Goal: Task Accomplishment & Management: Manage account settings

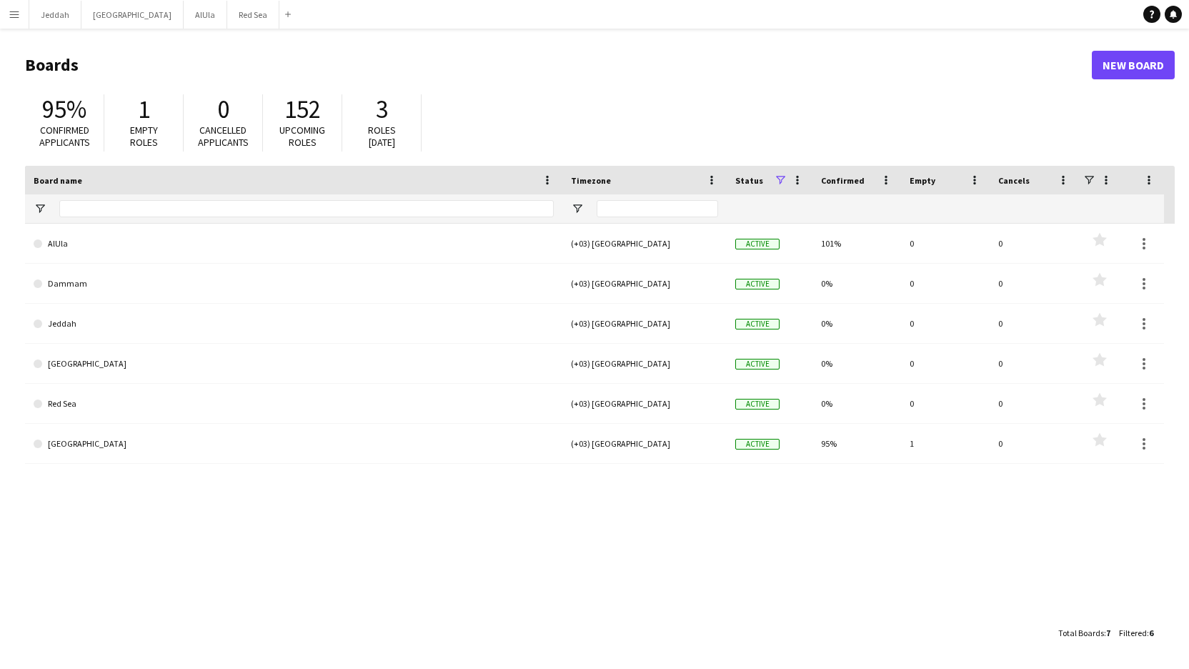
click at [16, 19] on app-icon "Menu" at bounding box center [14, 14] width 11 height 11
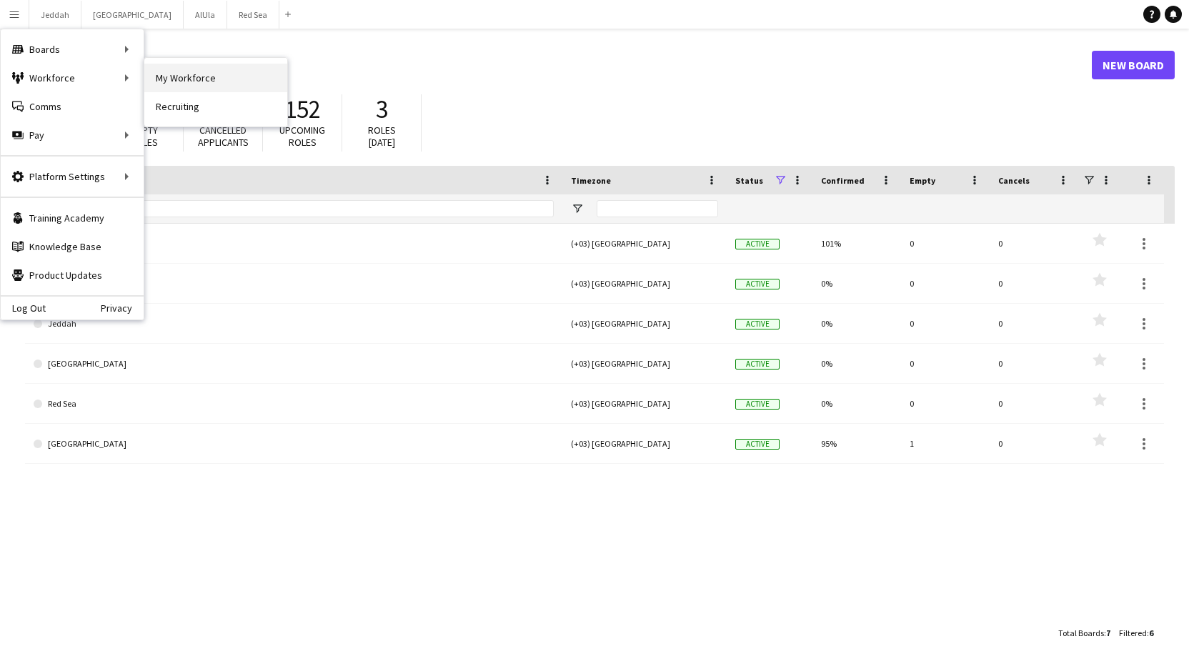
click at [244, 86] on link "My Workforce" at bounding box center [215, 78] width 143 height 29
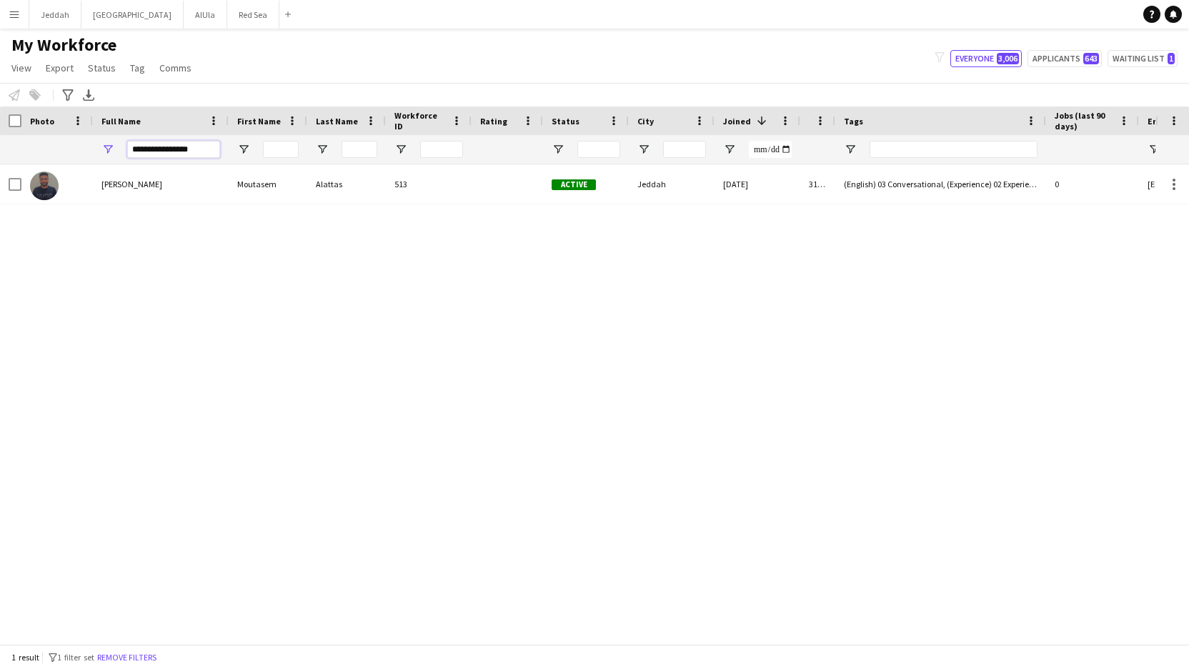
click at [205, 154] on input "**********" at bounding box center [173, 149] width 93 height 17
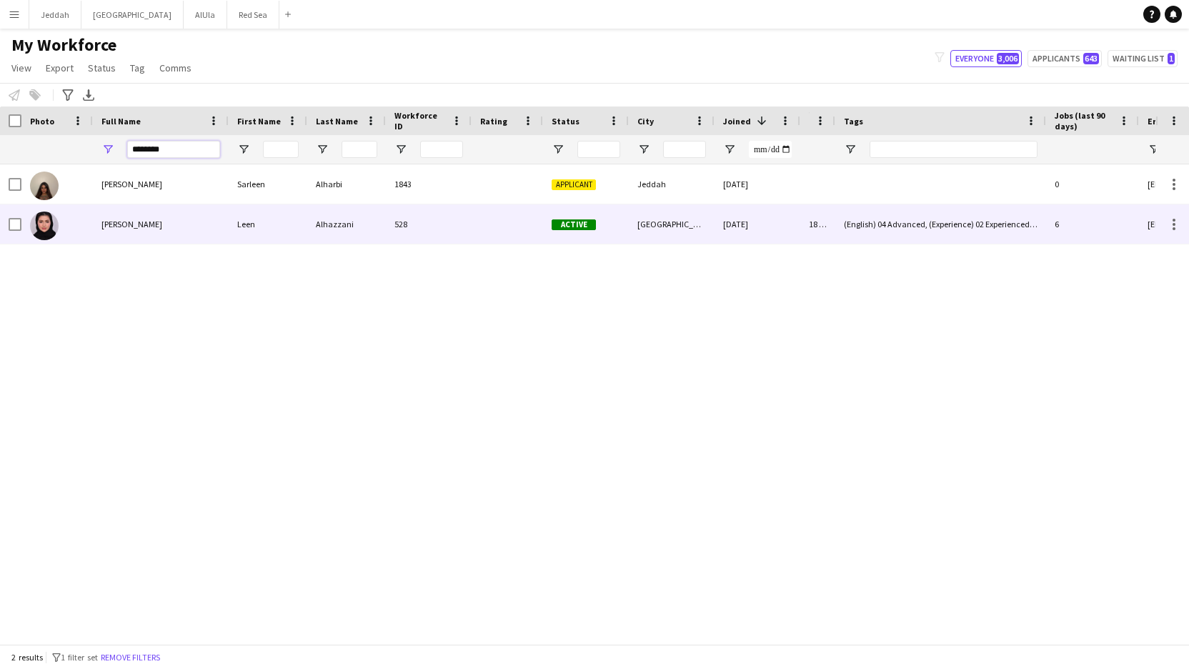
type input "********"
click at [363, 228] on div "Alhazzani" at bounding box center [346, 223] width 79 height 39
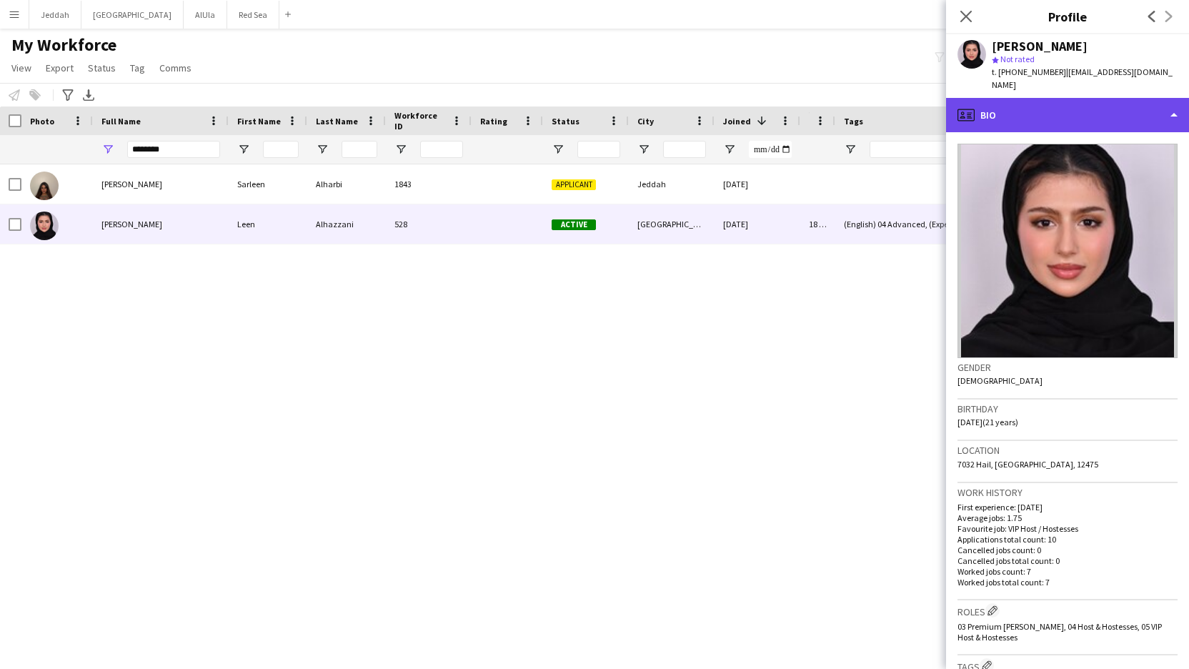
click at [1153, 105] on div "profile Bio" at bounding box center [1067, 115] width 243 height 34
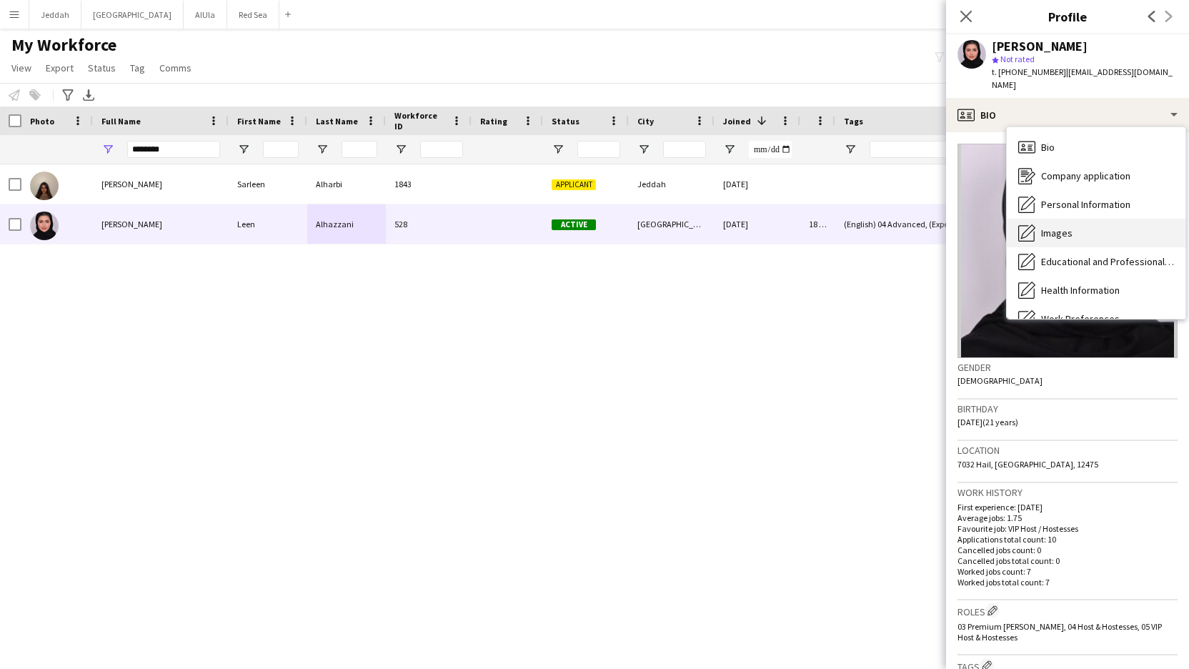
click at [1085, 219] on div "Images Images" at bounding box center [1096, 233] width 179 height 29
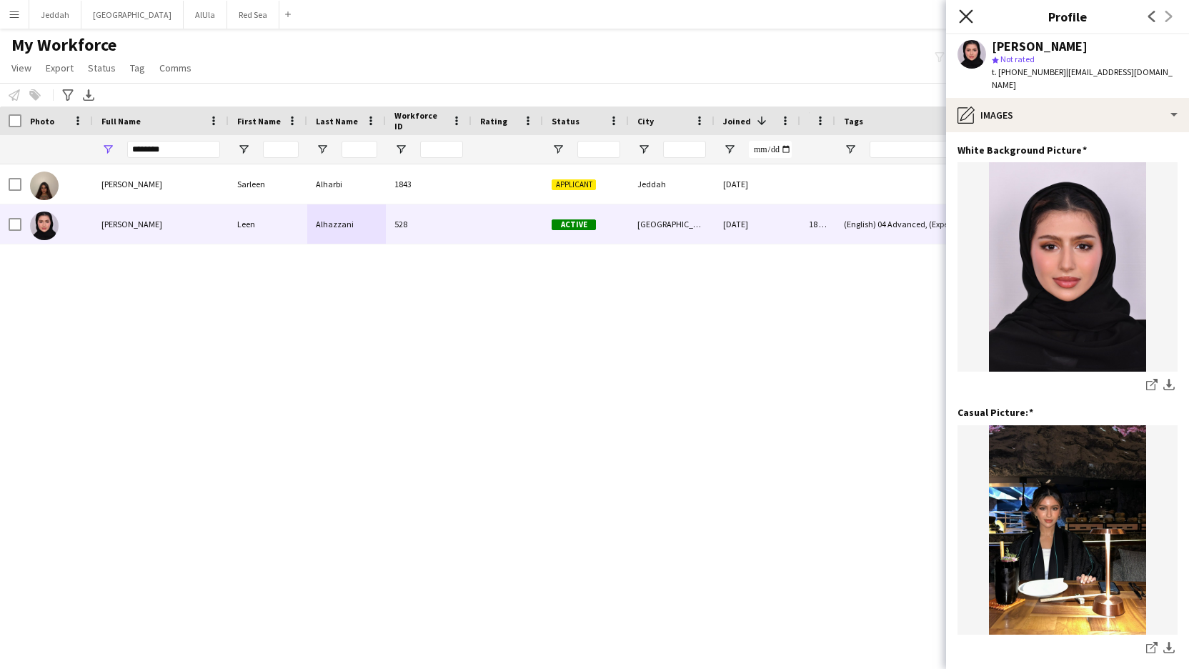
click at [964, 19] on icon at bounding box center [966, 16] width 14 height 14
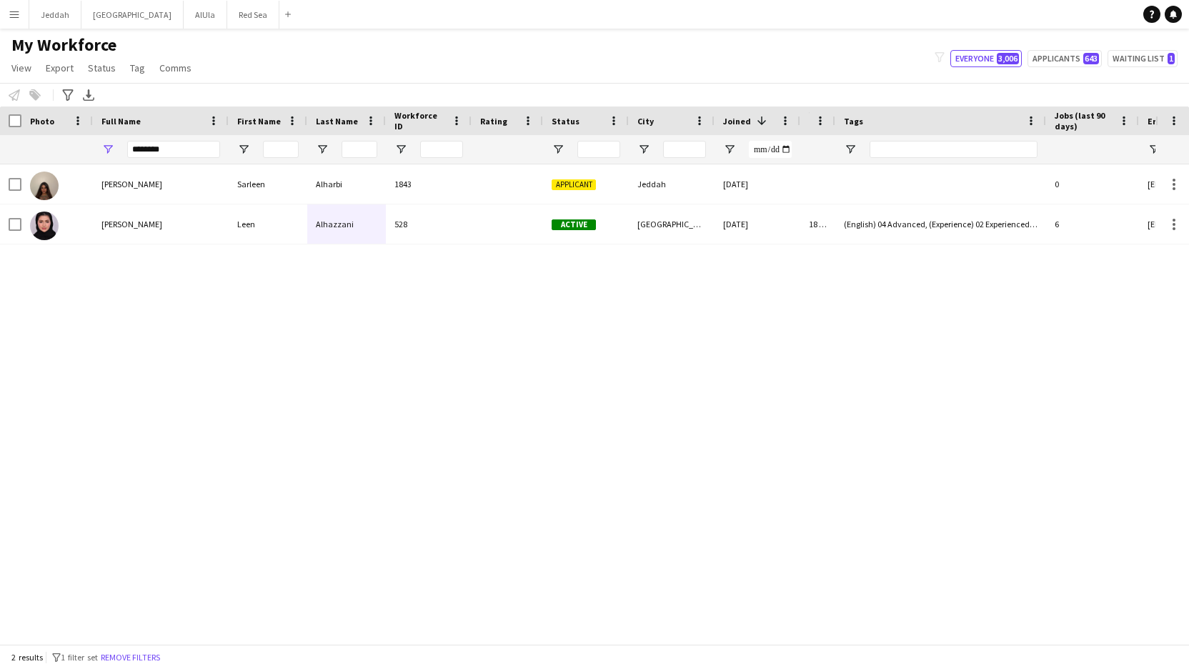
click at [542, 381] on div "[PERSON_NAME] [PERSON_NAME] 1843 Applicant Jeddah [DATE] 0 [EMAIL_ADDRESS][DOMA…" at bounding box center [577, 398] width 1155 height 469
click at [170, 145] on input "********" at bounding box center [173, 149] width 93 height 17
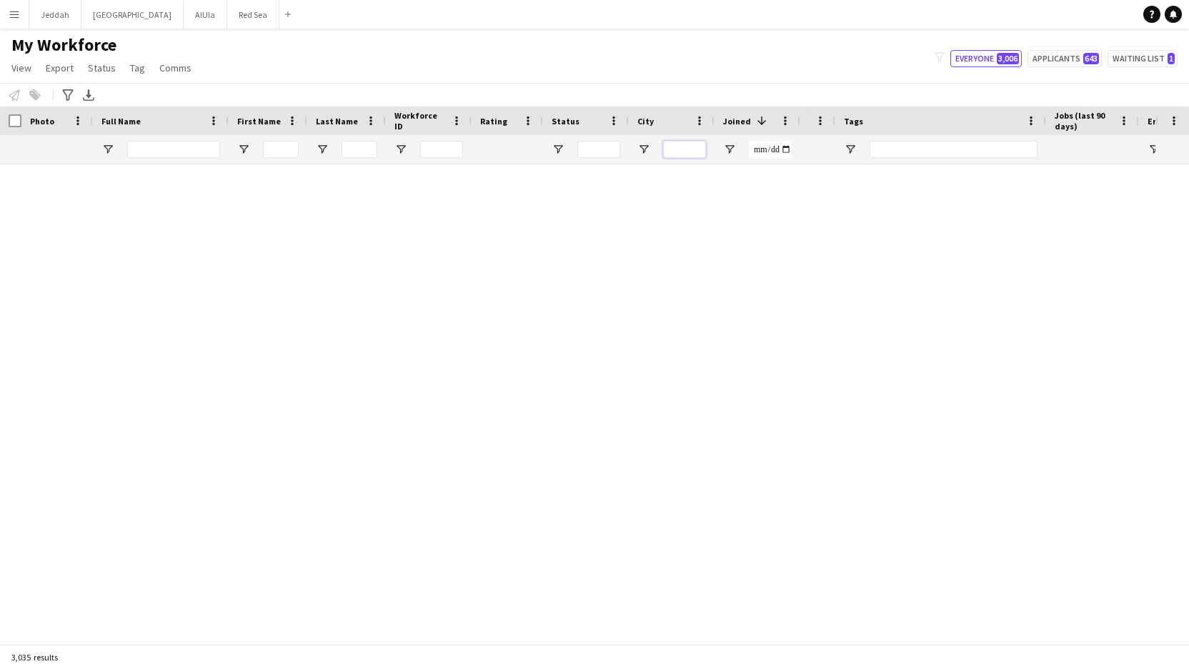
click at [694, 147] on input "City Filter Input" at bounding box center [684, 149] width 43 height 17
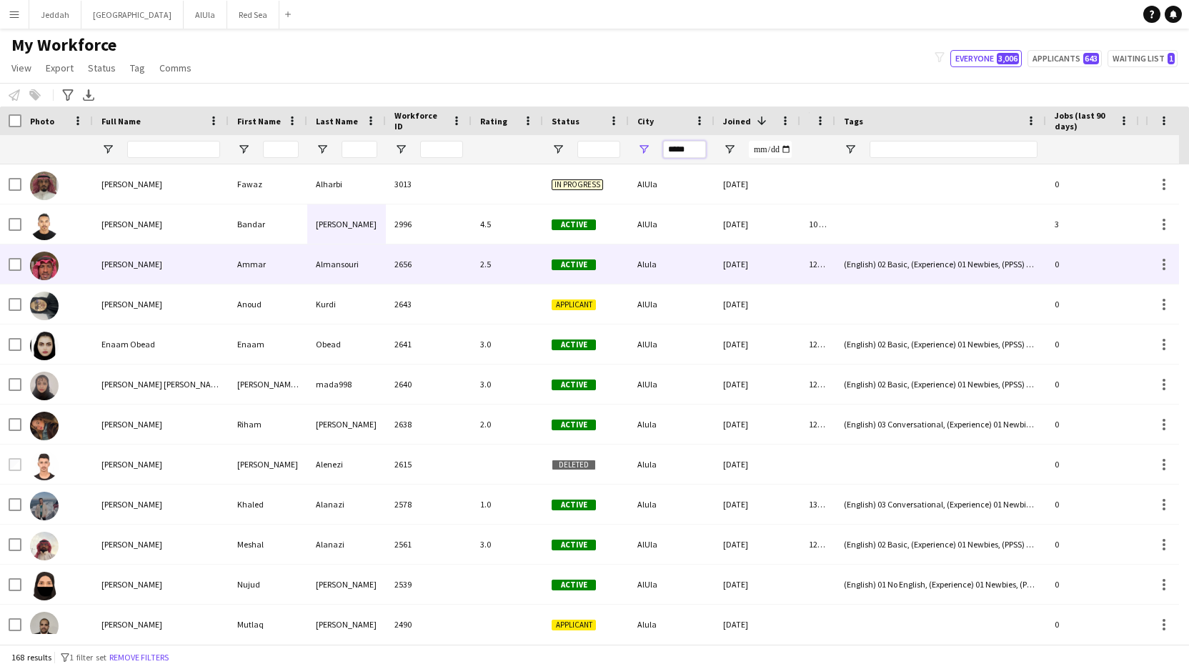
type input "*****"
click at [52, 265] on img at bounding box center [44, 266] width 29 height 29
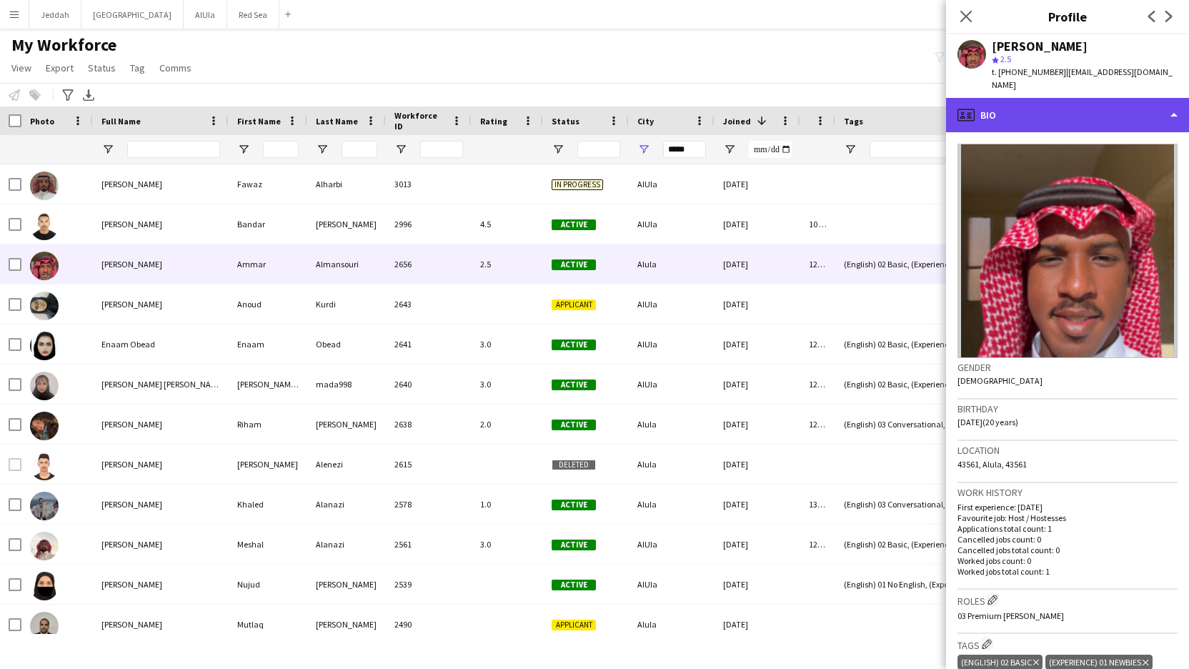
click at [1164, 101] on div "profile Bio" at bounding box center [1067, 115] width 243 height 34
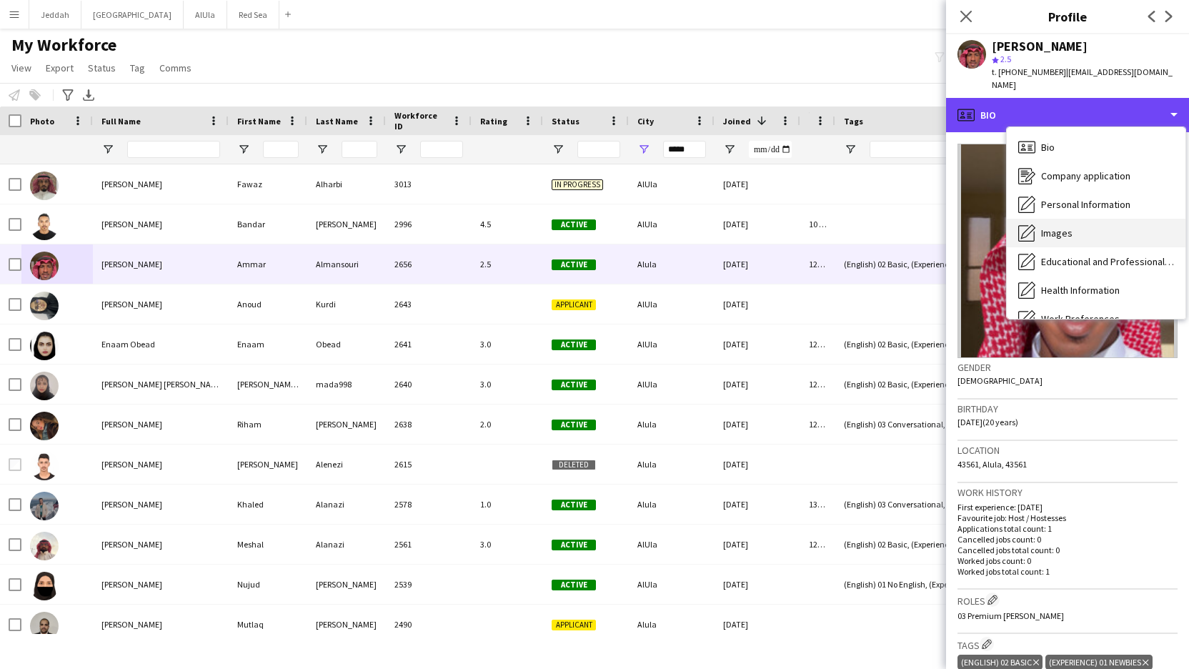
scroll to position [163, 0]
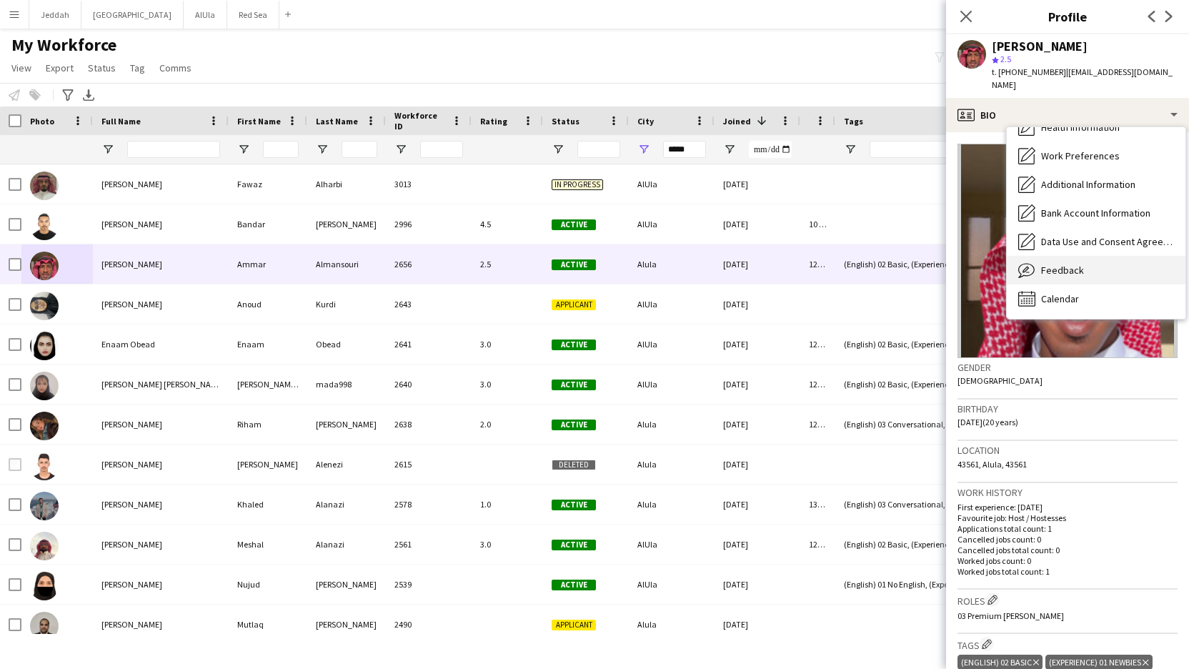
click at [1099, 258] on div "Feedback Feedback" at bounding box center [1096, 270] width 179 height 29
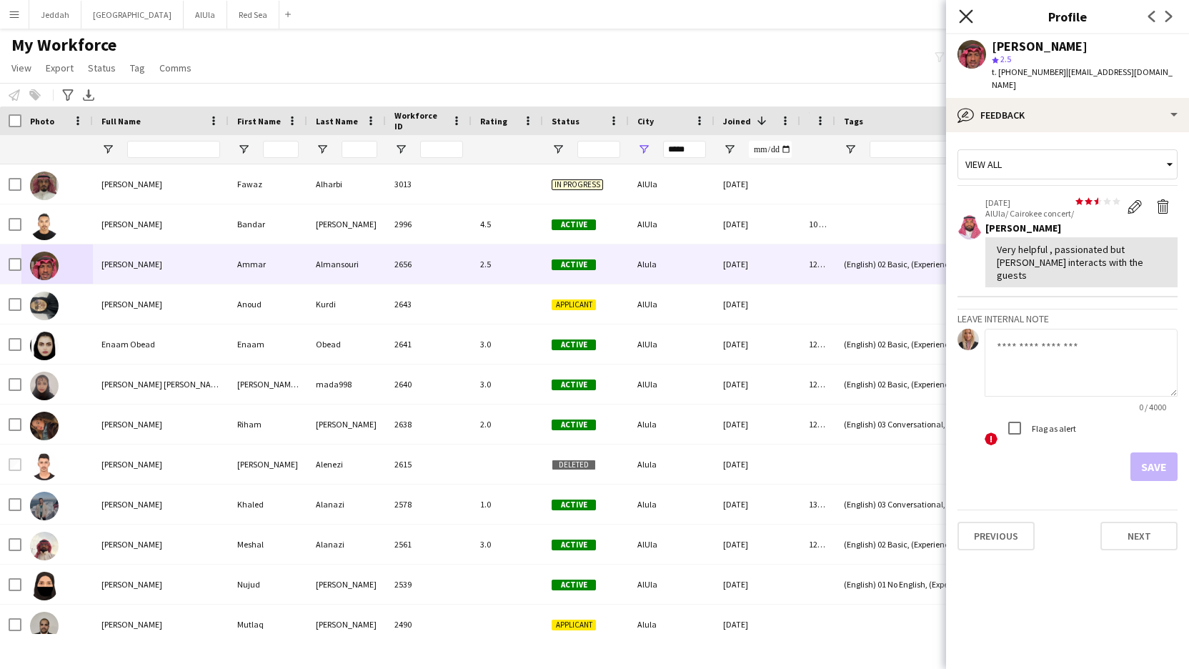
click at [964, 17] on icon "Close pop-in" at bounding box center [966, 16] width 14 height 14
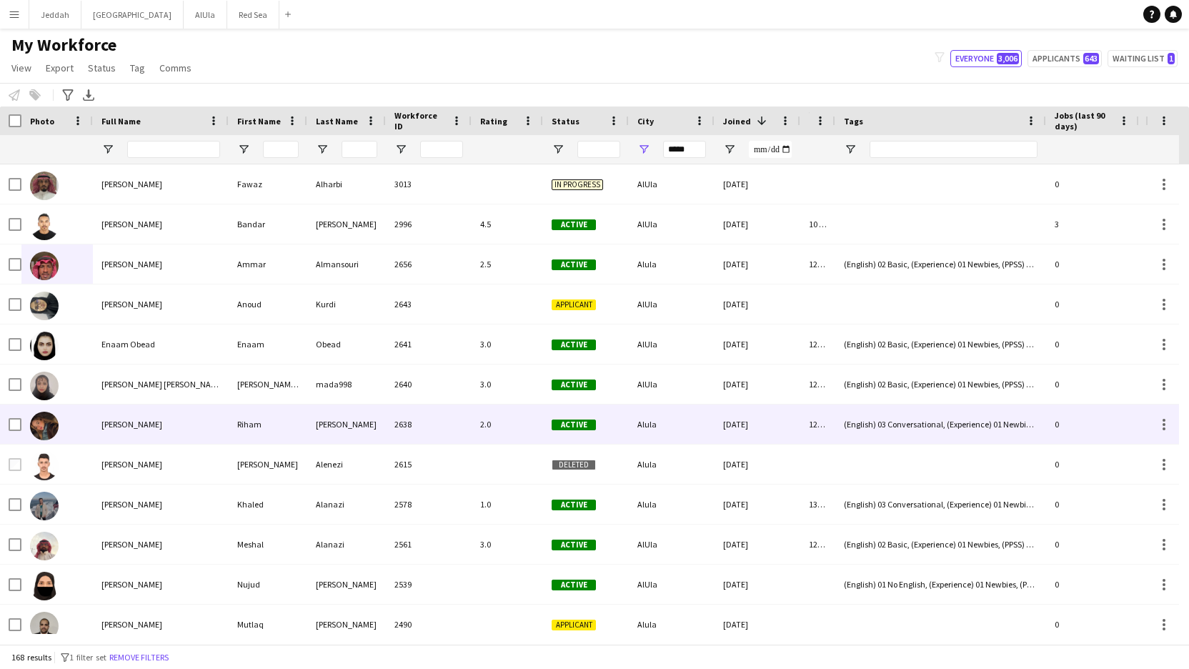
click at [161, 426] on div "[PERSON_NAME]" at bounding box center [161, 423] width 136 height 39
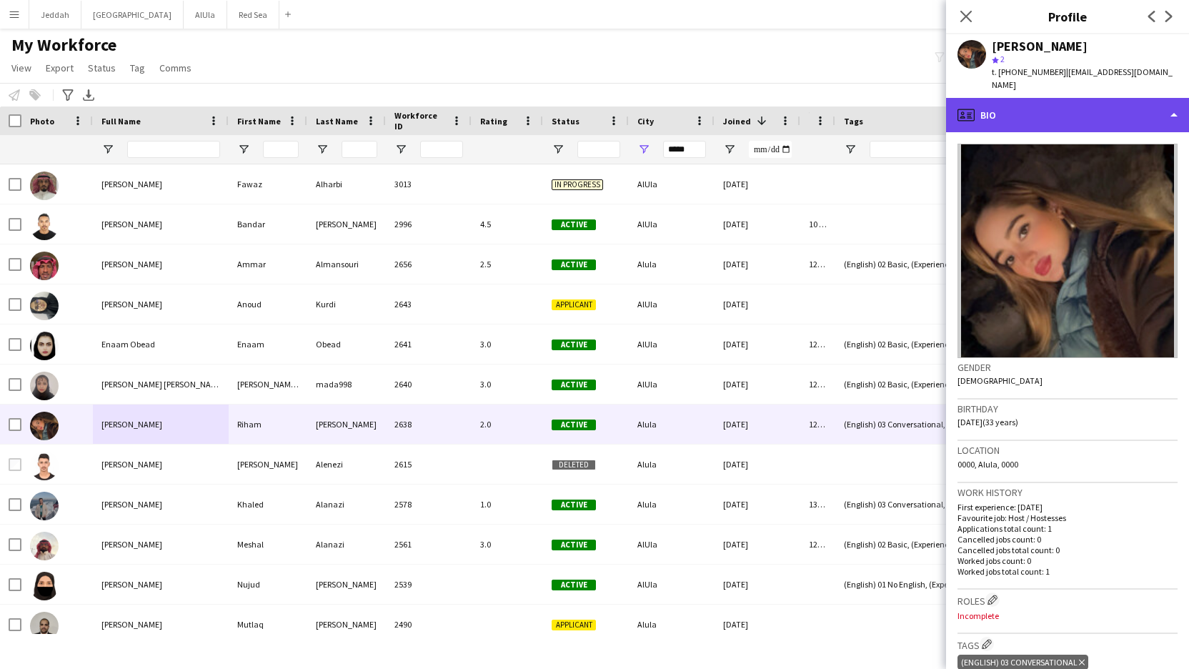
click at [1177, 104] on div "profile Bio" at bounding box center [1067, 115] width 243 height 34
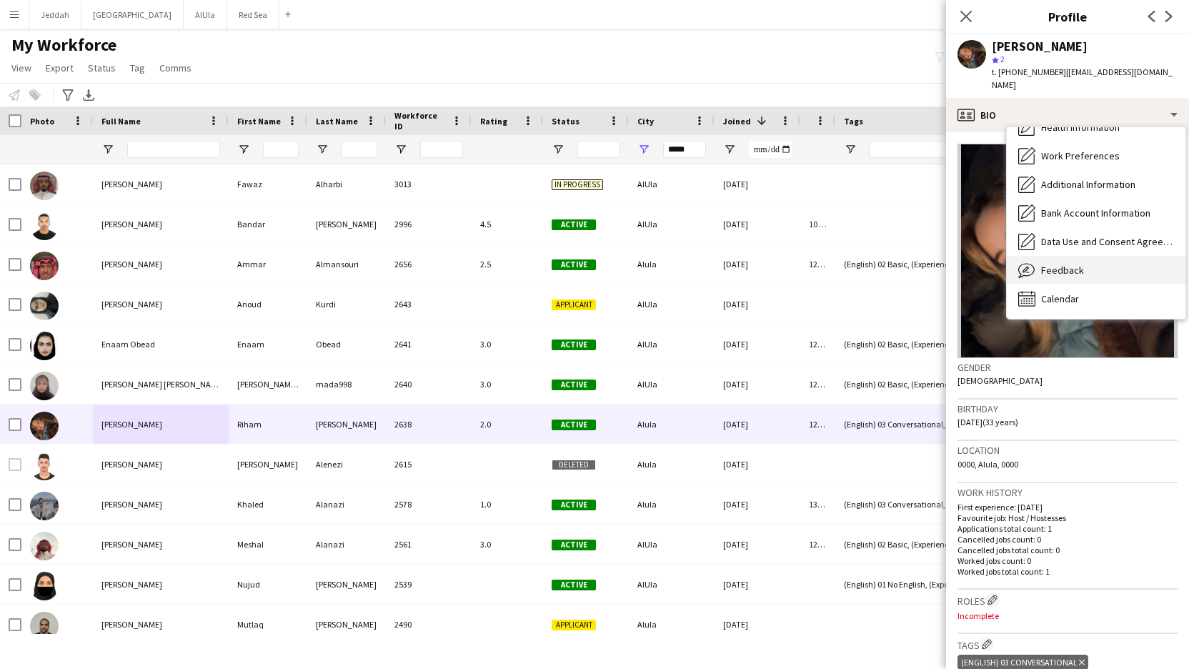
click at [1103, 263] on div "Feedback Feedback" at bounding box center [1096, 270] width 179 height 29
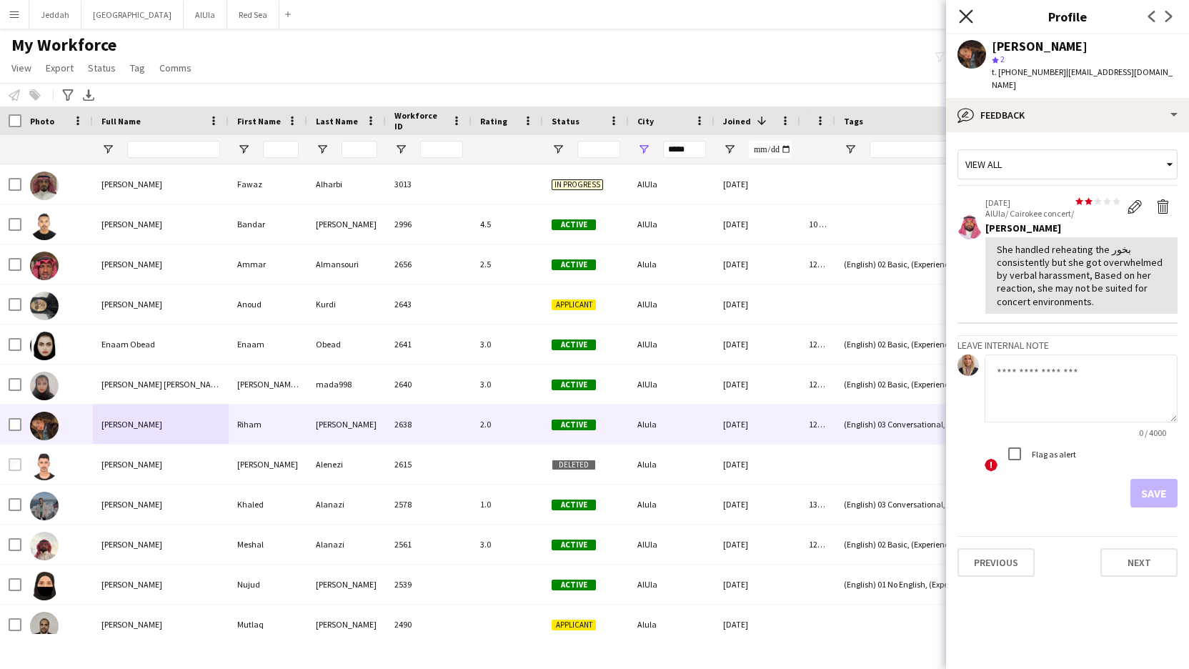
click at [971, 13] on icon "Close pop-in" at bounding box center [966, 16] width 14 height 14
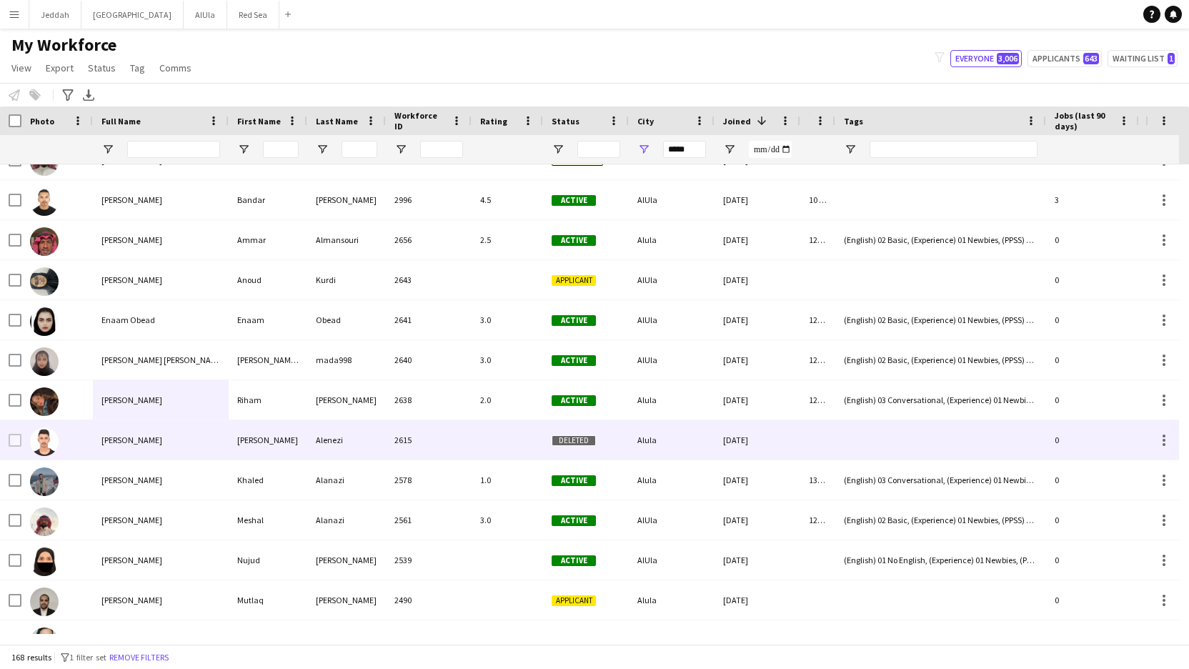
scroll to position [46, 0]
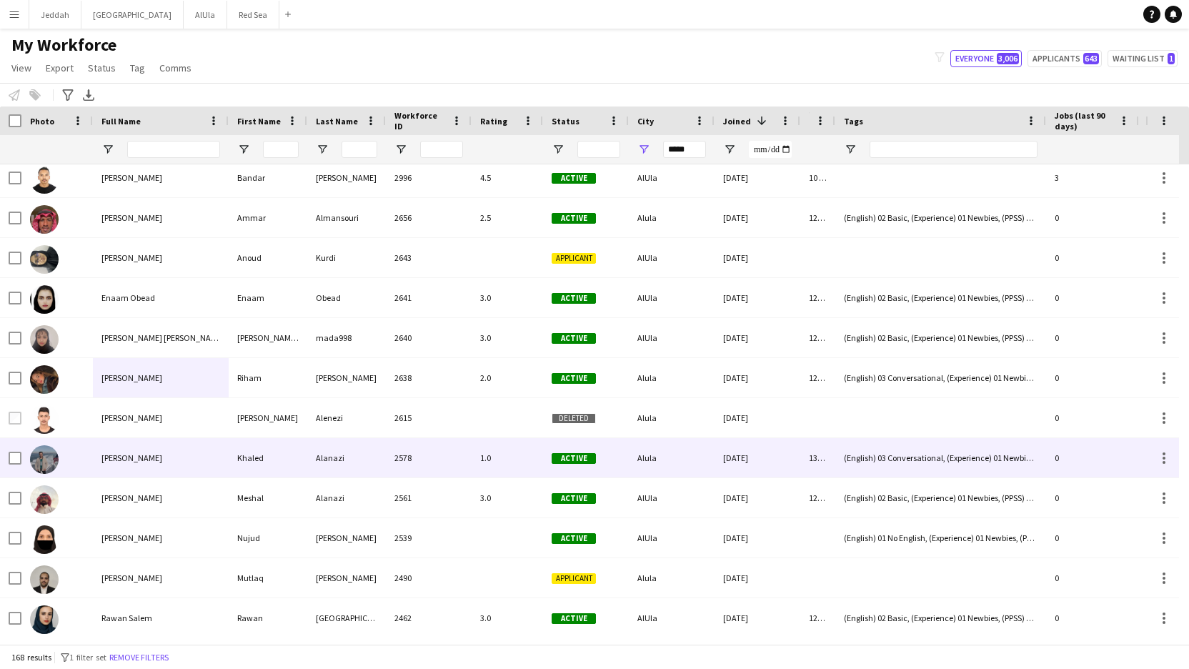
click at [149, 466] on div "[PERSON_NAME]" at bounding box center [161, 457] width 136 height 39
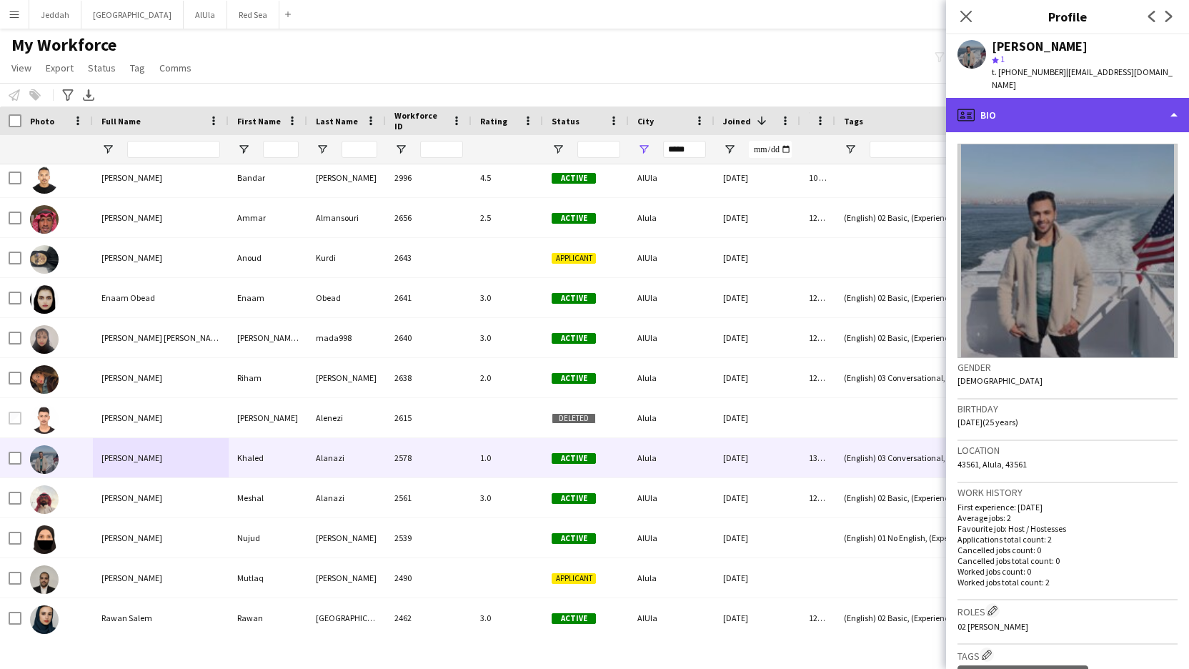
click at [1173, 98] on div "profile Bio" at bounding box center [1067, 115] width 243 height 34
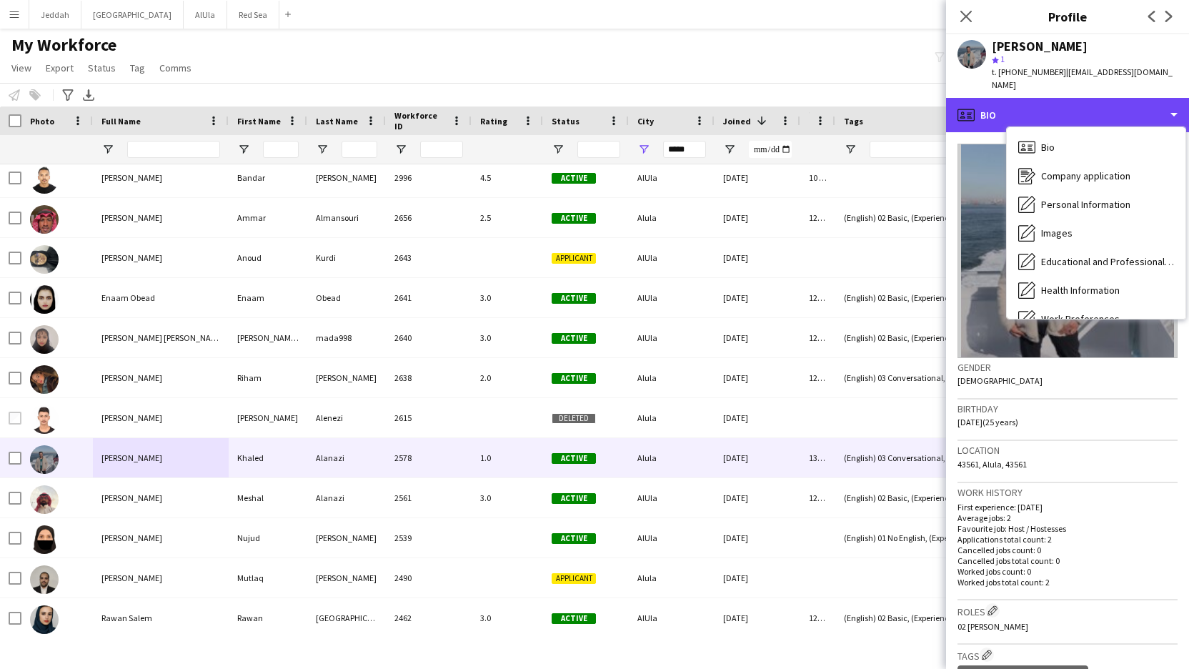
scroll to position [163, 0]
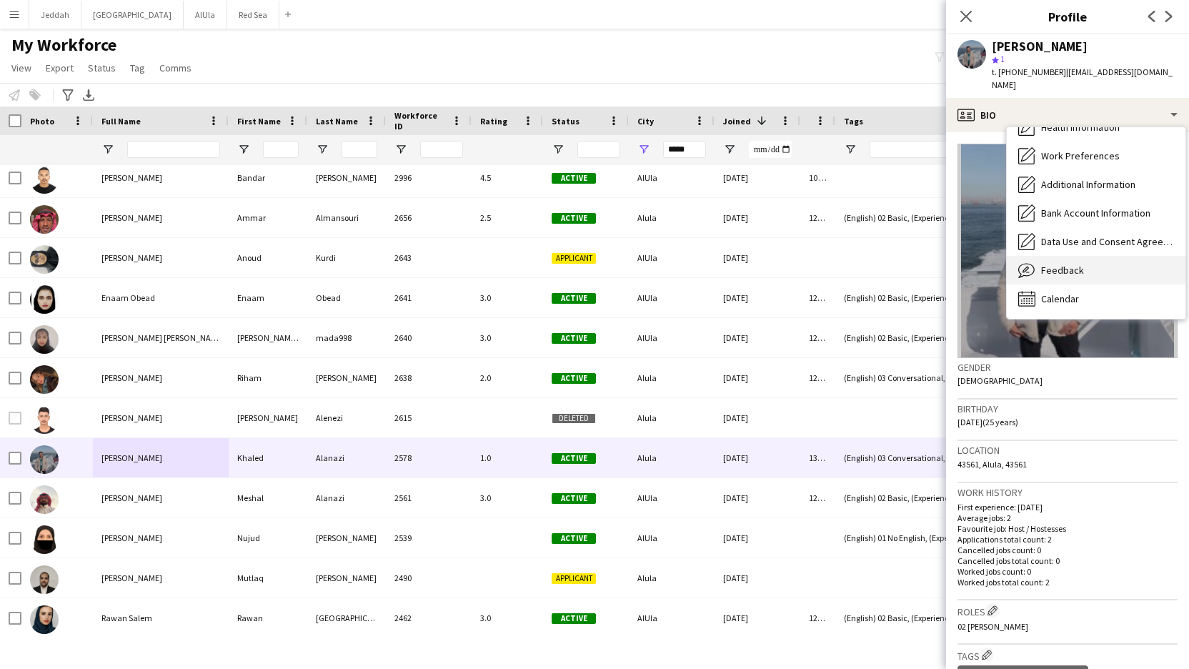
click at [1110, 262] on div "Feedback Feedback" at bounding box center [1096, 270] width 179 height 29
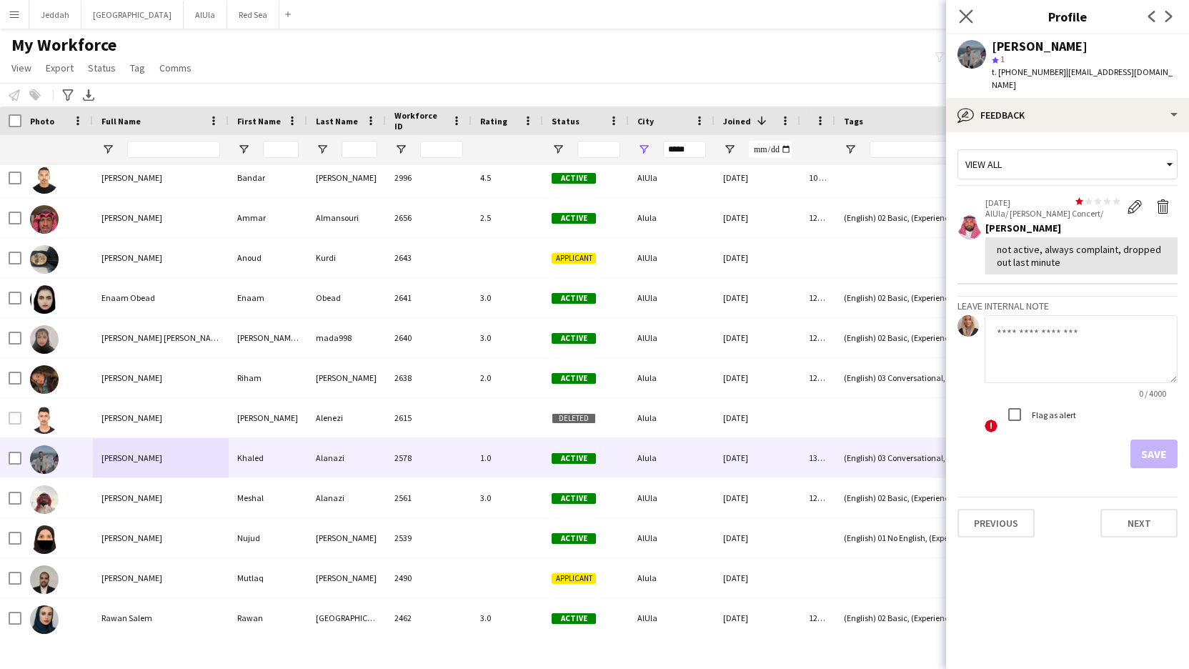
click at [961, 8] on app-icon "Close pop-in" at bounding box center [966, 16] width 21 height 21
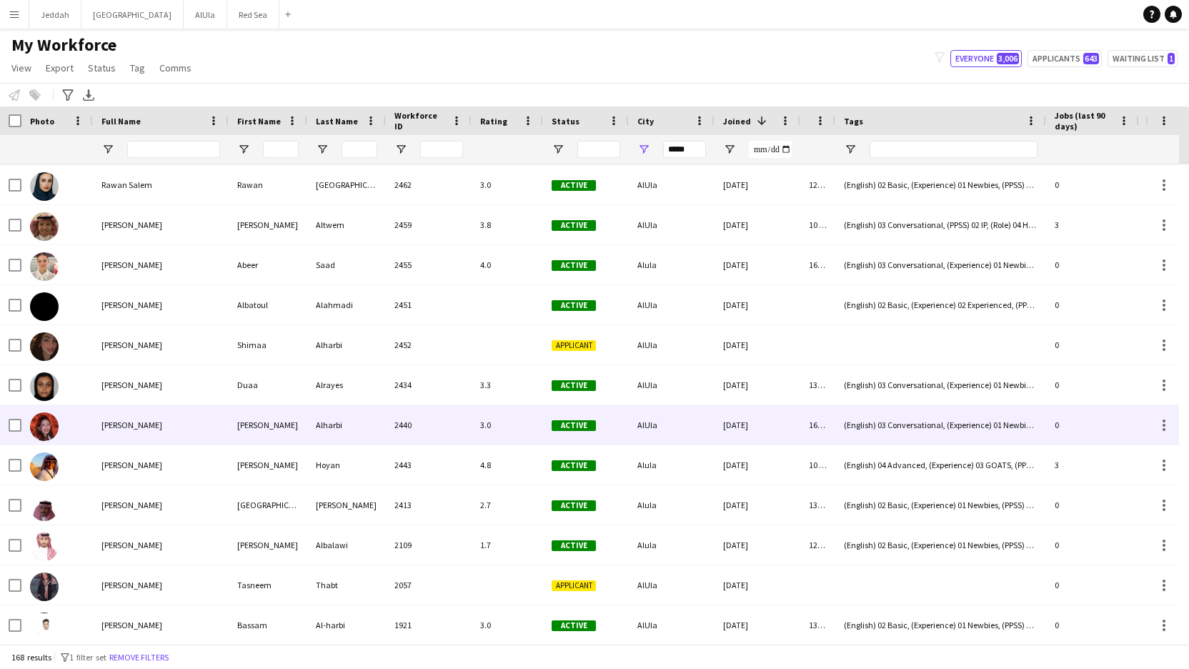
scroll to position [480, 0]
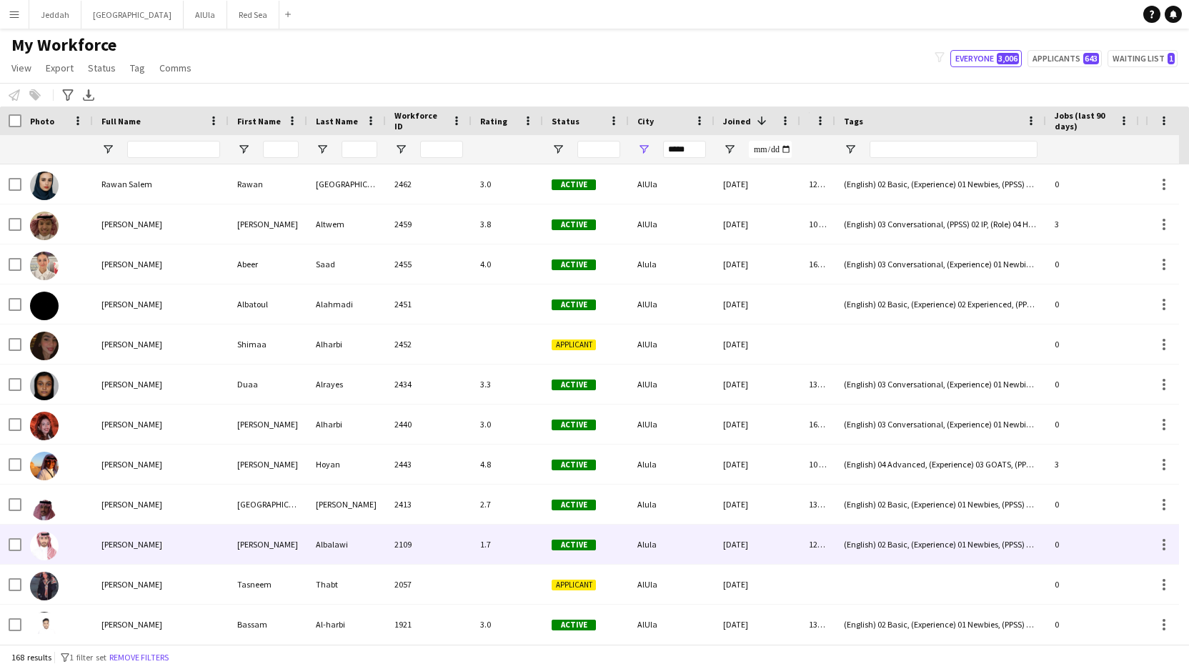
click at [213, 534] on div "[PERSON_NAME]" at bounding box center [161, 543] width 136 height 39
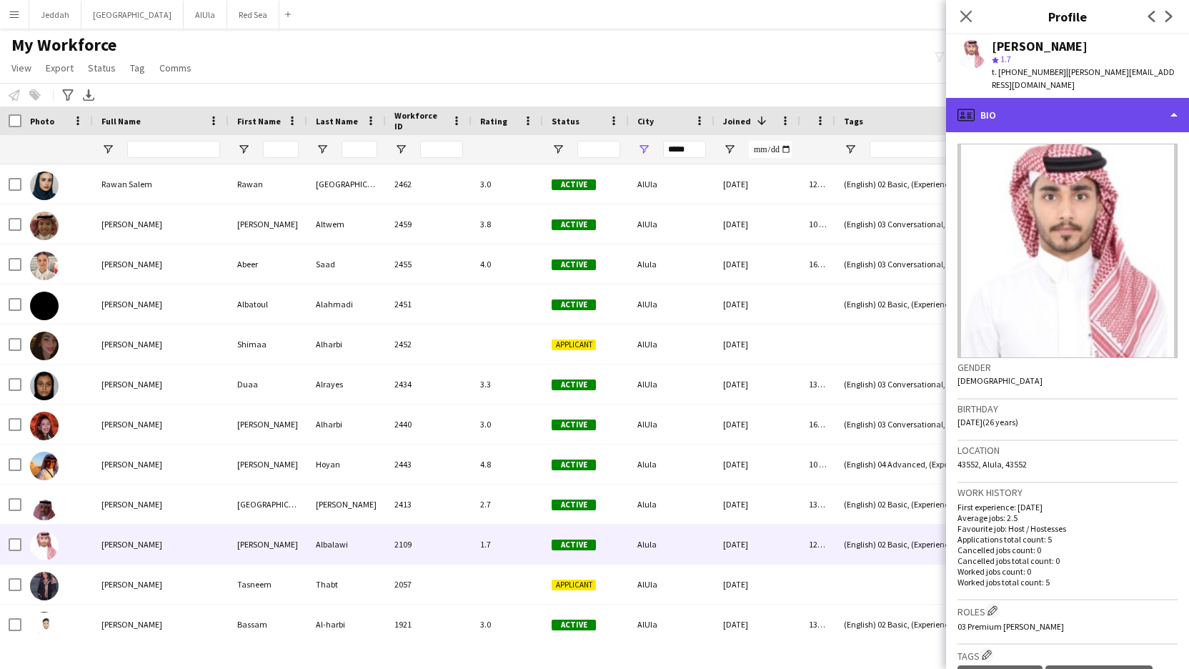
click at [1178, 119] on div "profile Bio" at bounding box center [1067, 115] width 243 height 34
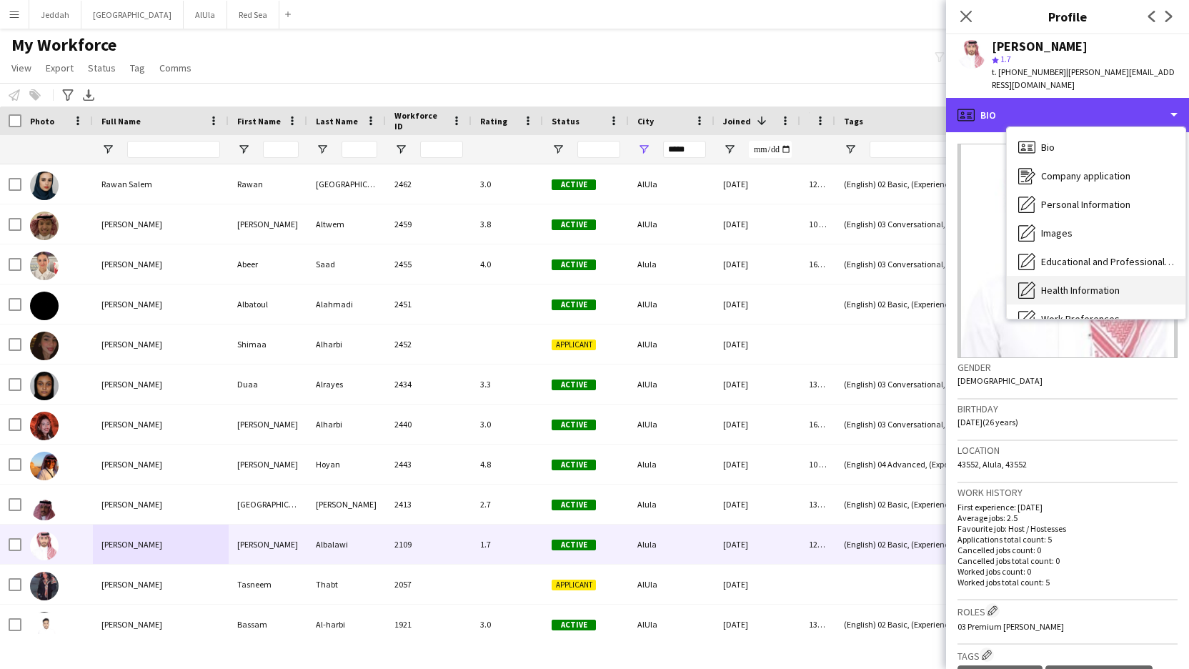
scroll to position [163, 0]
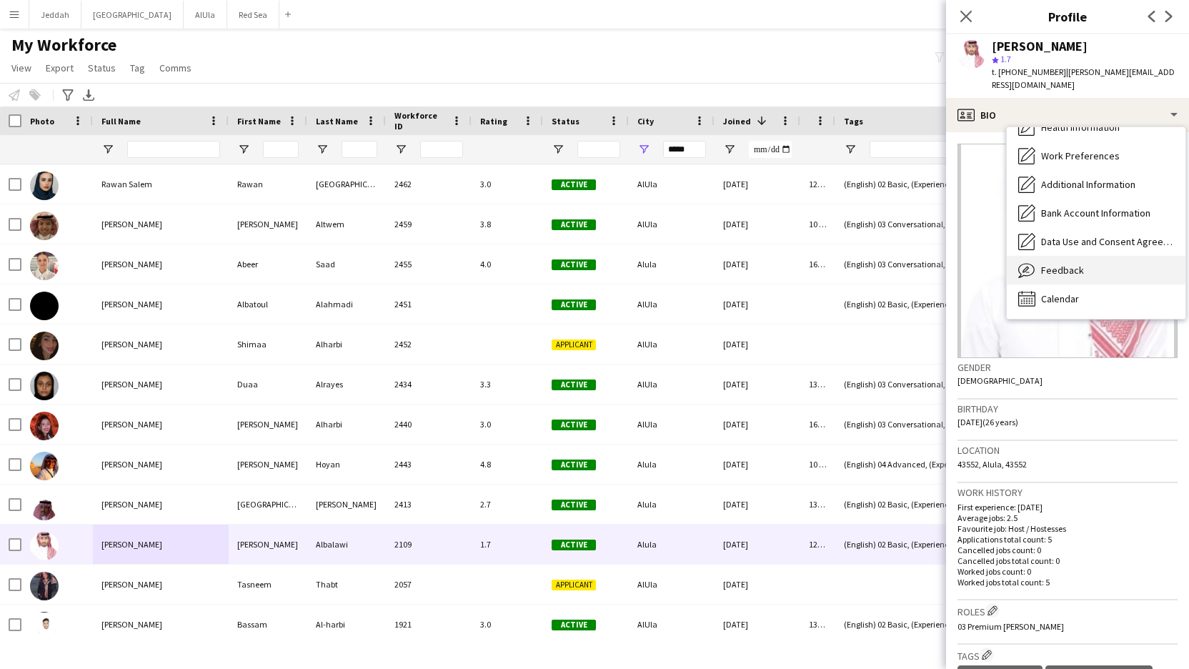
click at [1098, 274] on div "Feedback Feedback" at bounding box center [1096, 270] width 179 height 29
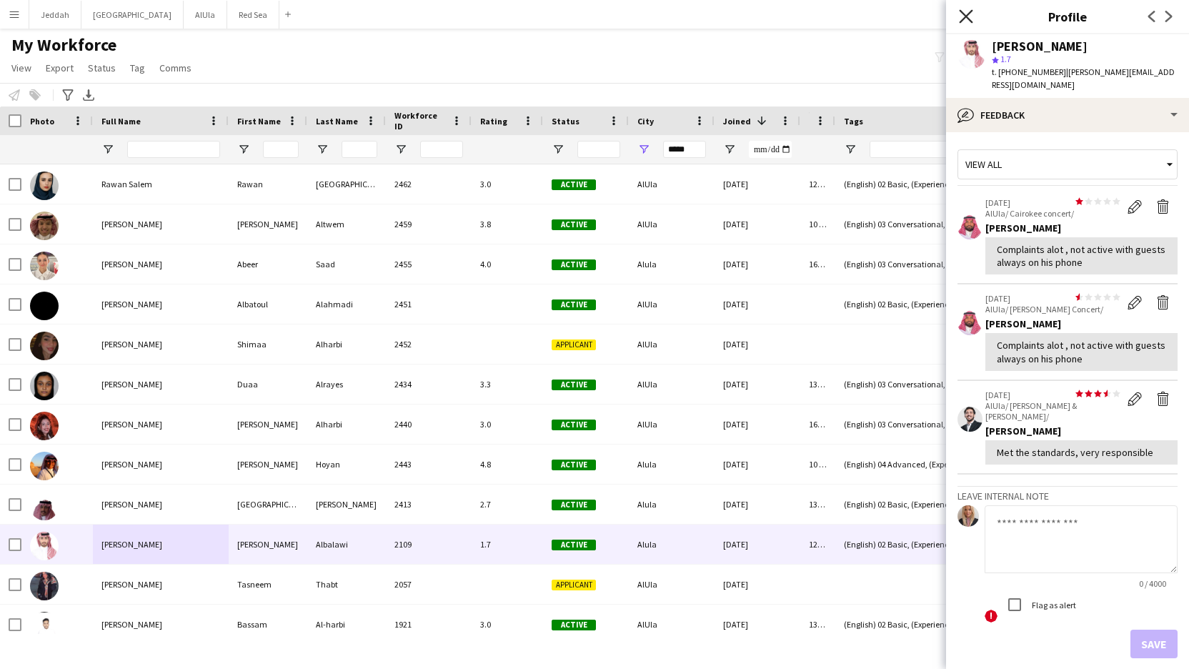
click at [970, 18] on icon "Close pop-in" at bounding box center [966, 16] width 14 height 14
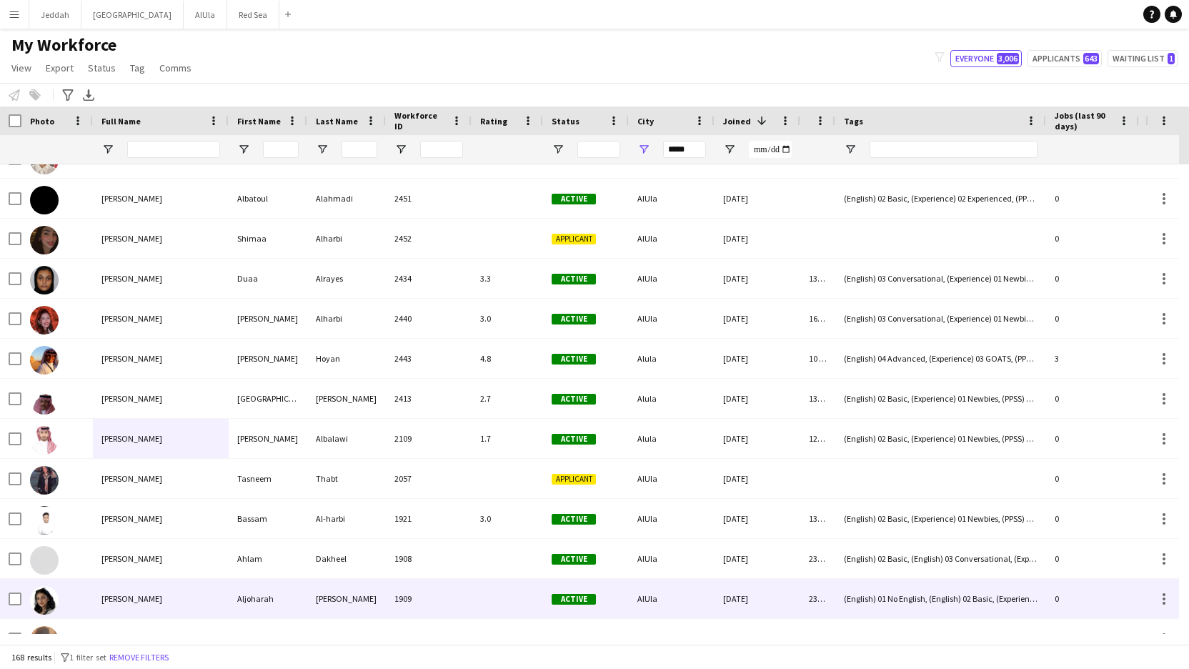
scroll to position [0, 0]
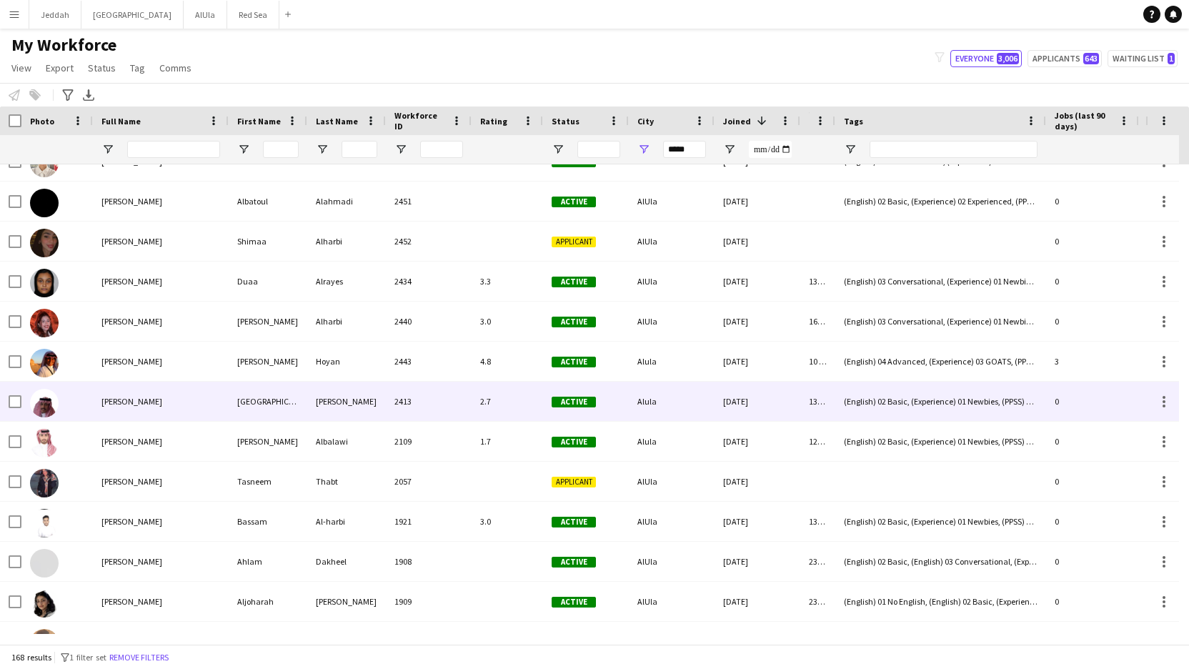
click at [151, 399] on span "[PERSON_NAME]" at bounding box center [131, 401] width 61 height 11
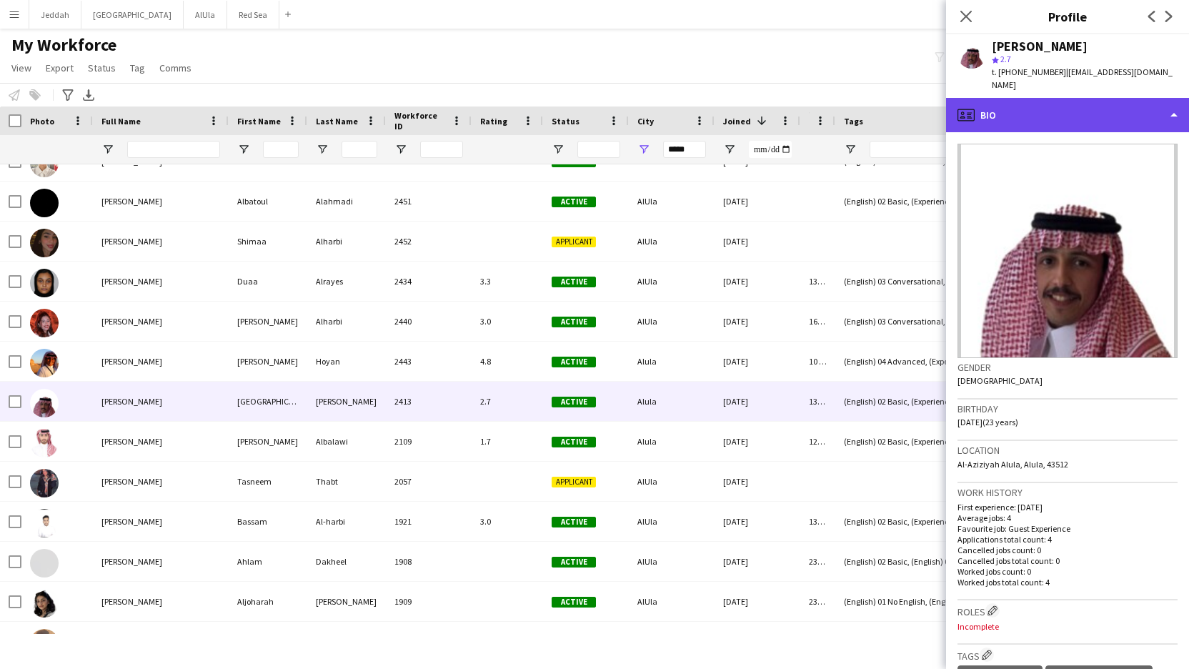
click at [1168, 98] on div "profile Bio" at bounding box center [1067, 115] width 243 height 34
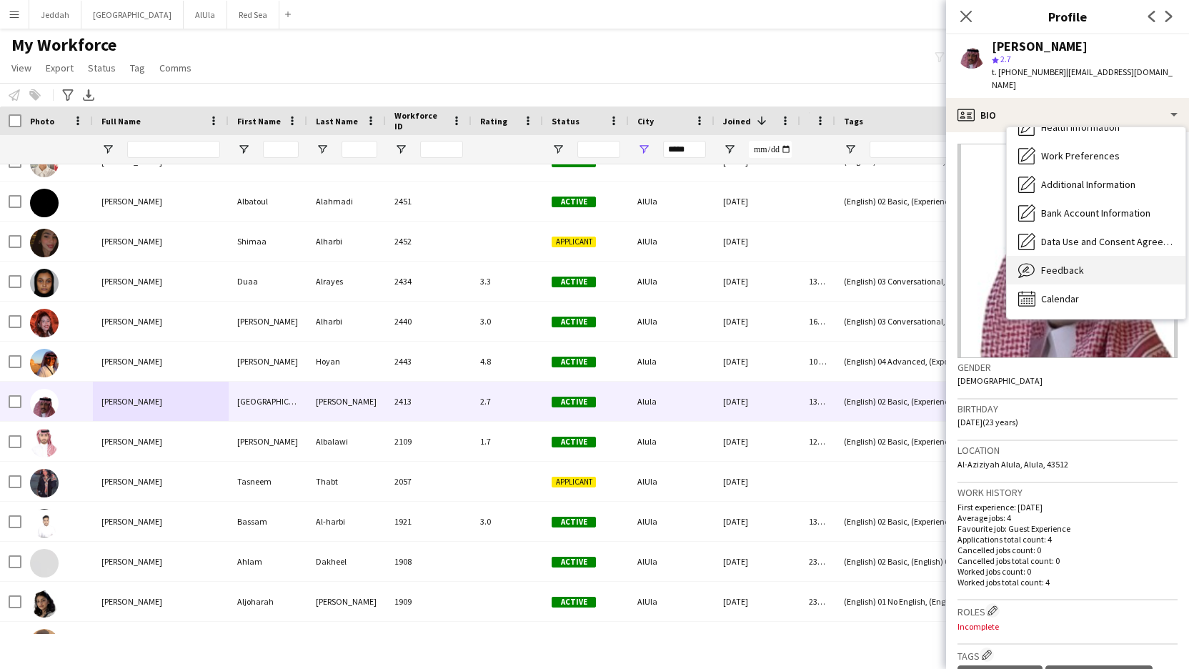
click at [1088, 256] on div "Feedback Feedback" at bounding box center [1096, 270] width 179 height 29
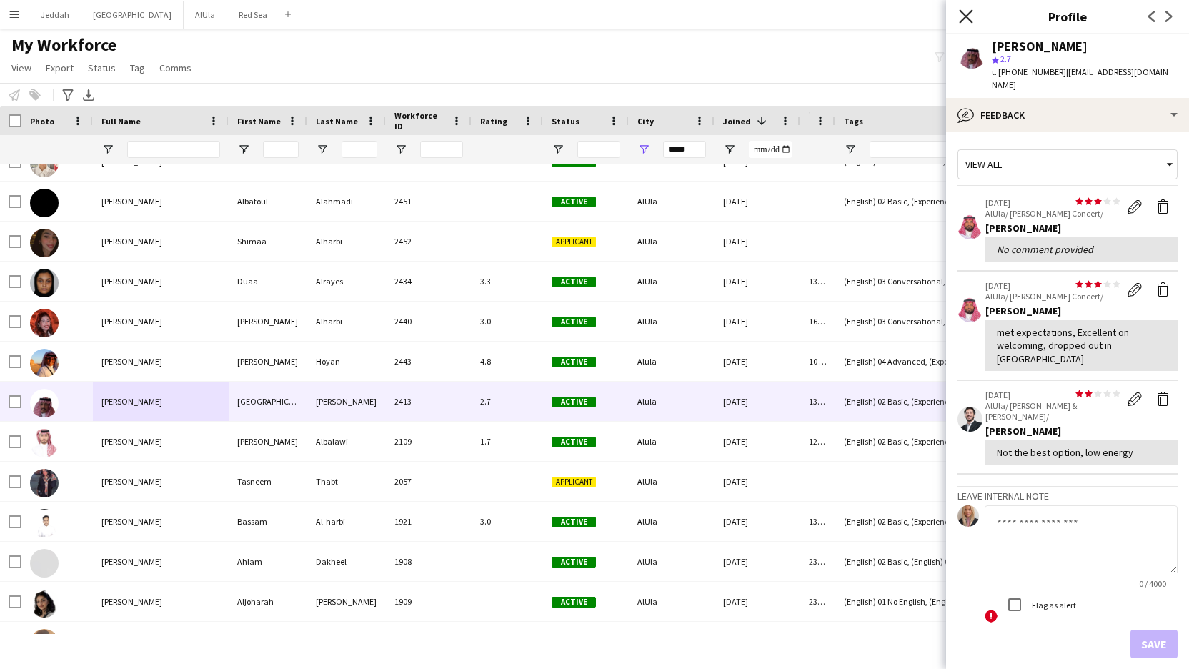
click at [967, 18] on icon at bounding box center [966, 16] width 14 height 14
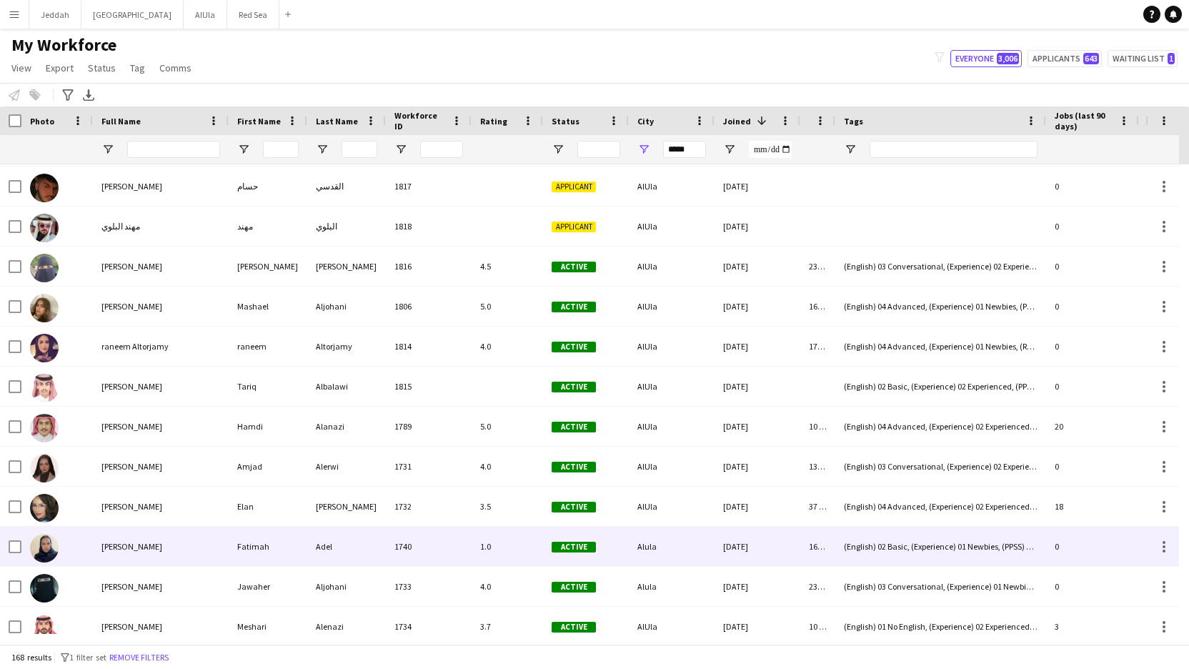
click at [427, 543] on div "1740" at bounding box center [429, 546] width 86 height 39
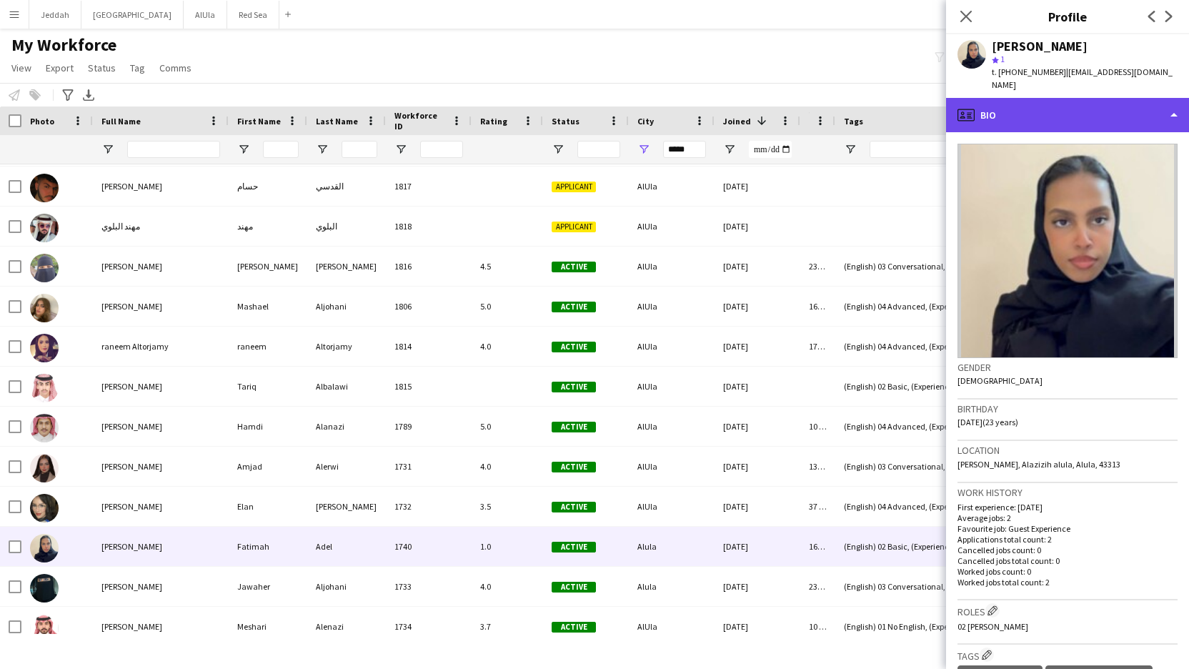
click at [1176, 99] on div "profile Bio" at bounding box center [1067, 115] width 243 height 34
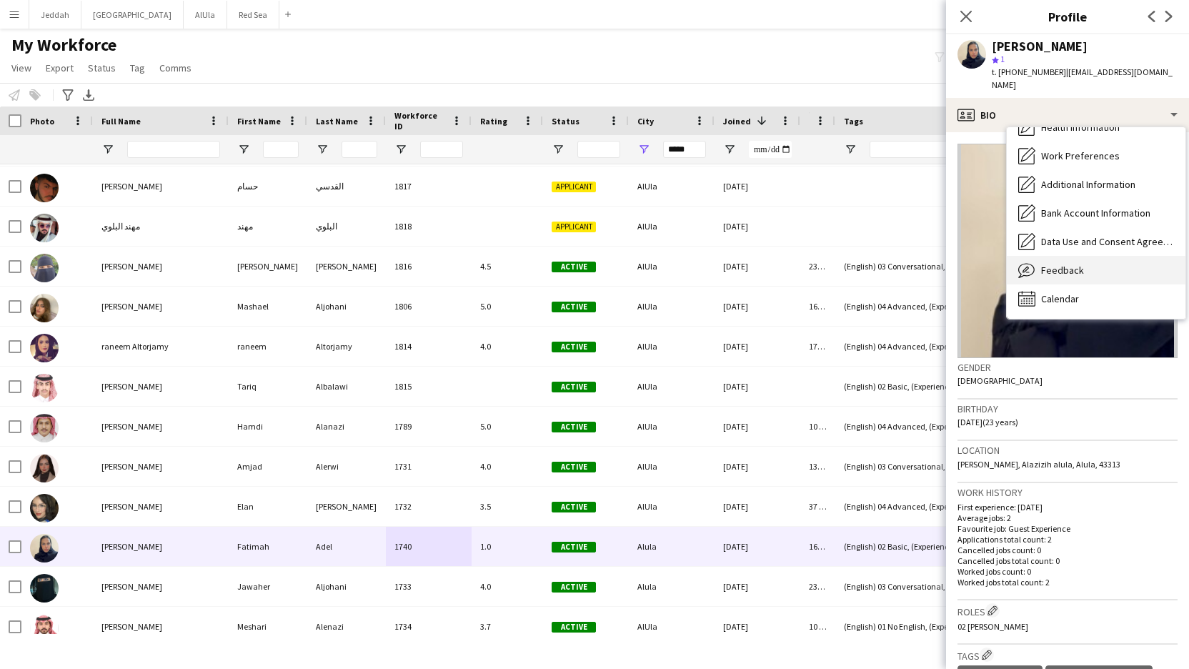
click at [1064, 264] on span "Feedback" at bounding box center [1062, 270] width 43 height 13
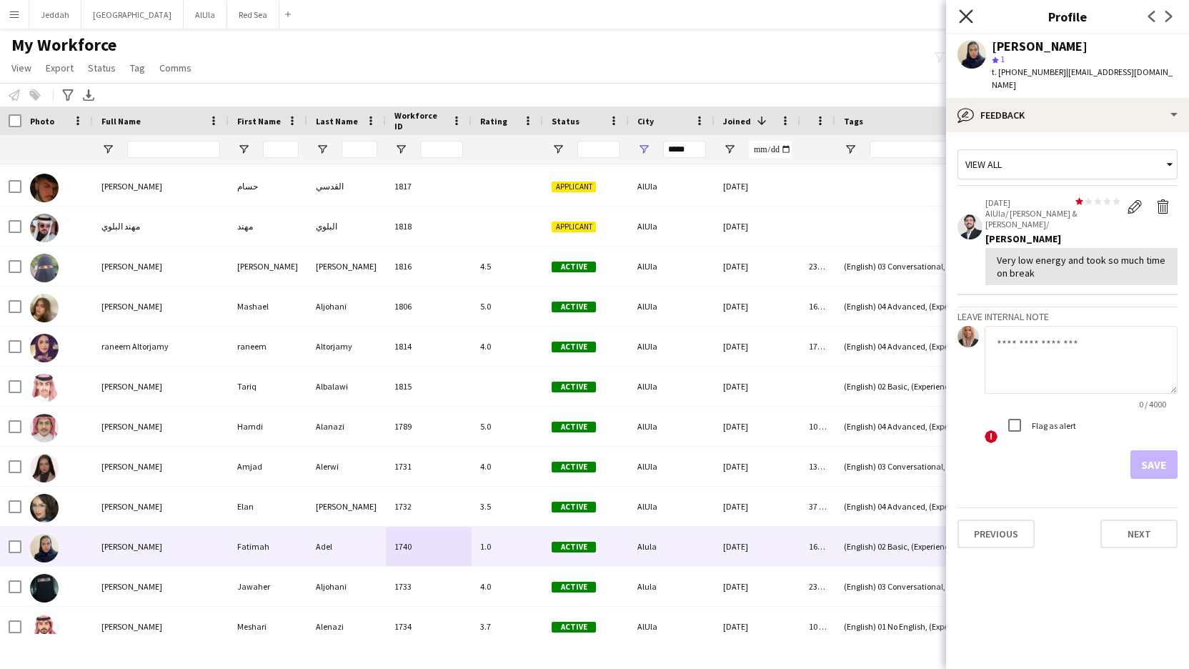
click at [967, 16] on icon at bounding box center [966, 16] width 14 height 14
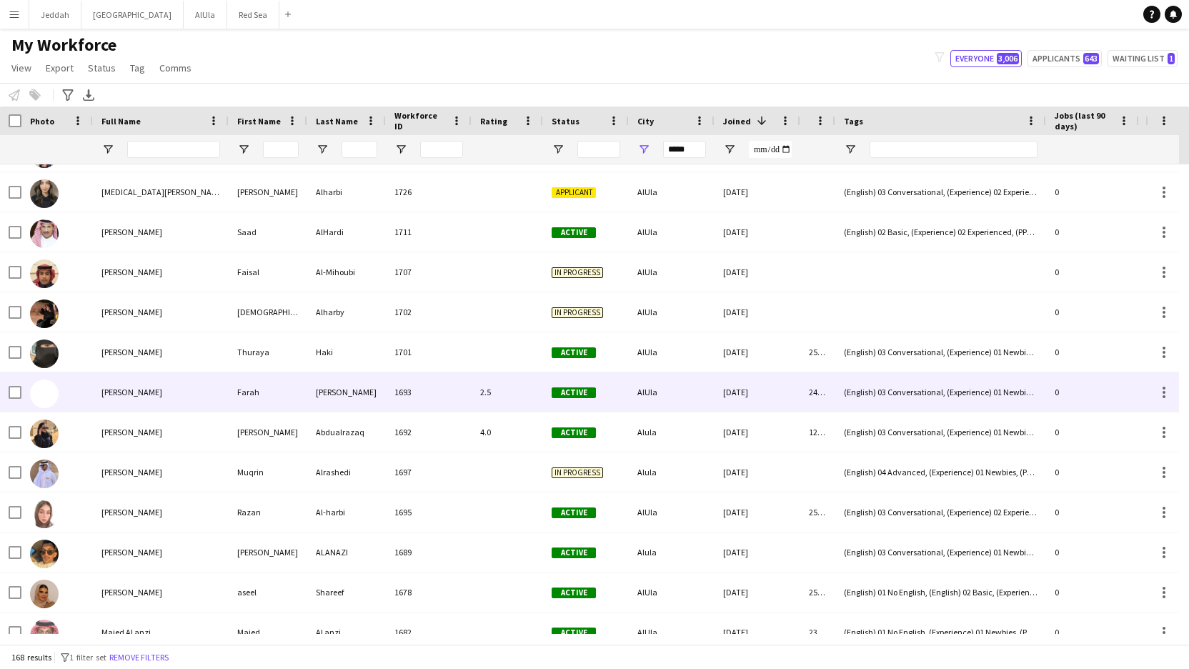
click at [479, 379] on div "2.5" at bounding box center [507, 391] width 71 height 39
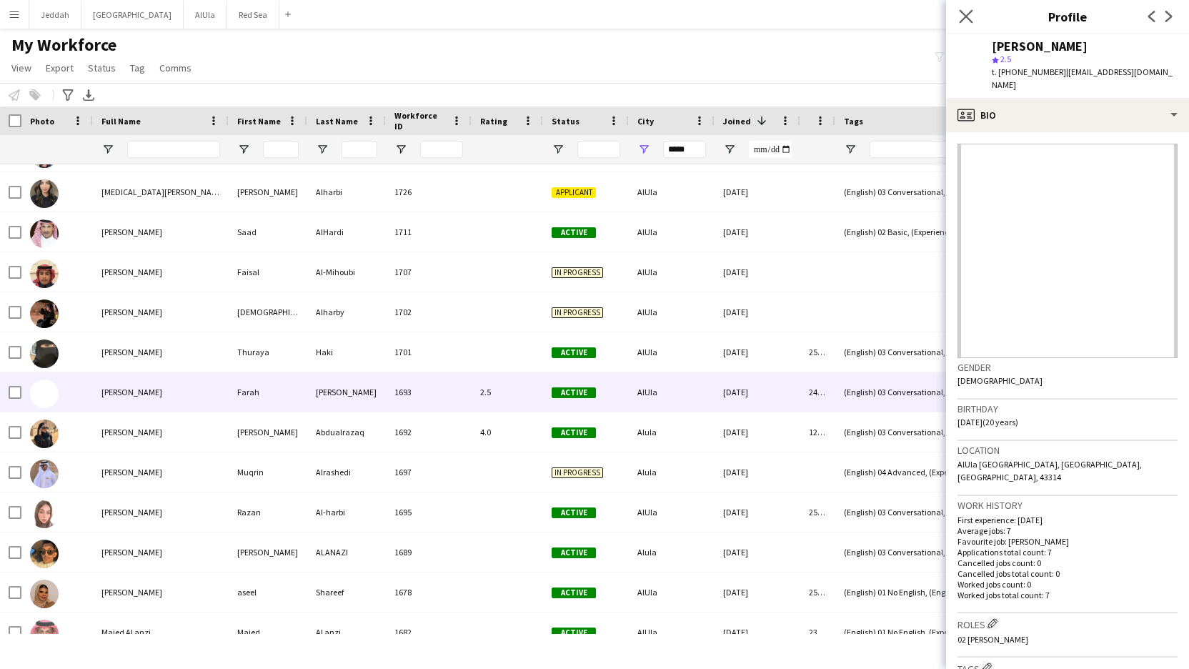
click at [972, 14] on app-icon "Close pop-in" at bounding box center [966, 16] width 21 height 21
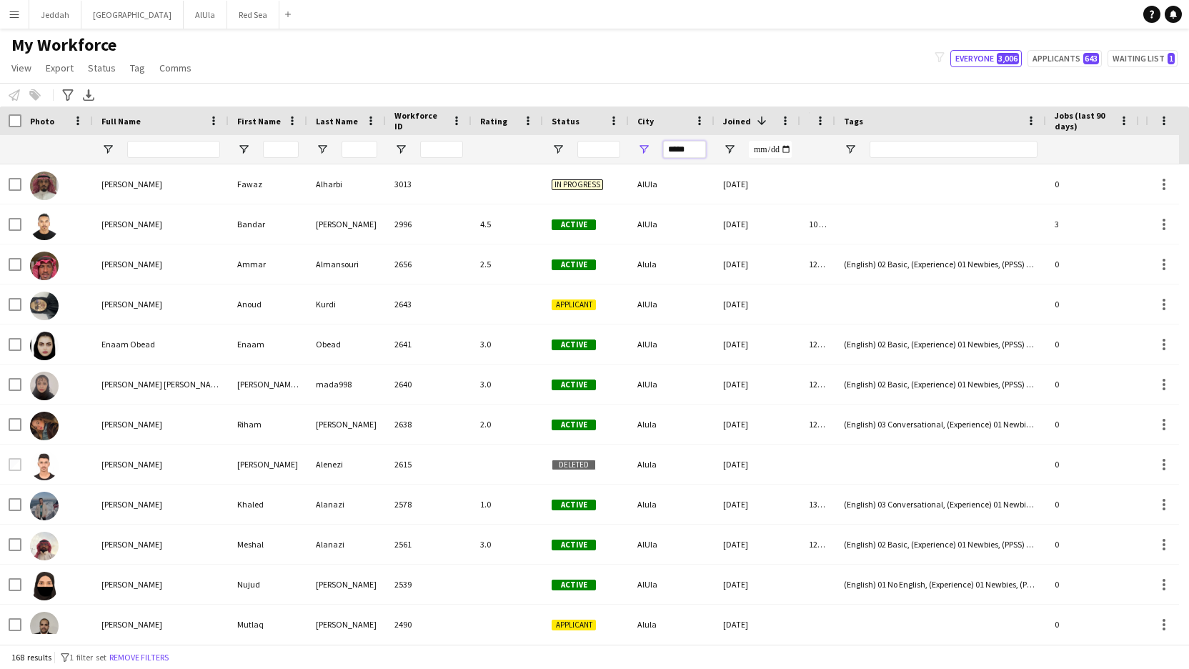
click at [689, 150] on input "*****" at bounding box center [684, 149] width 43 height 17
